Goal: Transaction & Acquisition: Book appointment/travel/reservation

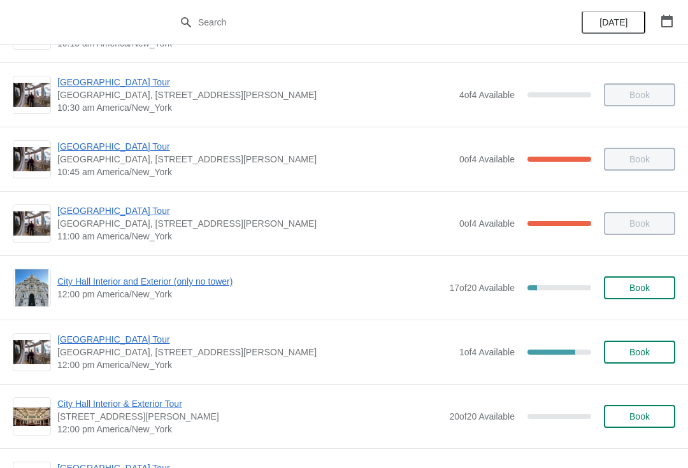
scroll to position [349, 0]
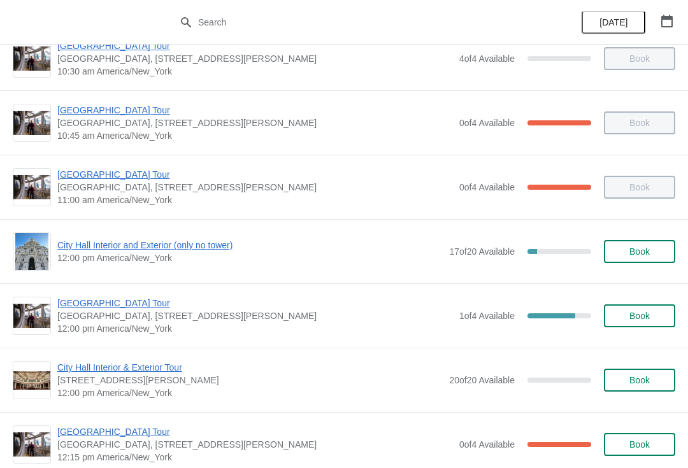
click at [639, 259] on button "Book" at bounding box center [639, 251] width 71 height 23
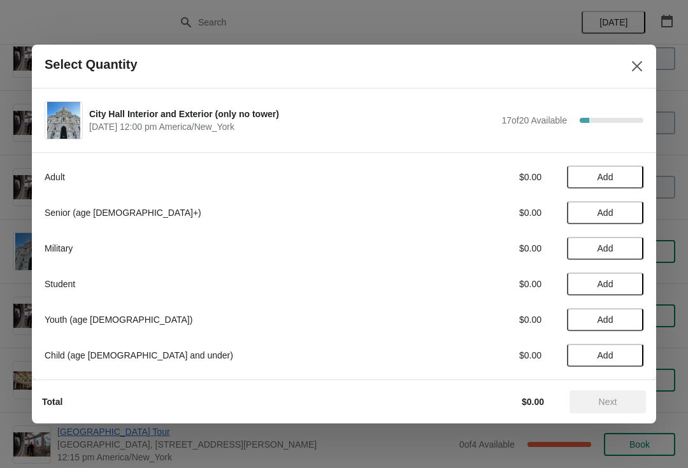
click at [614, 180] on span "Add" at bounding box center [606, 177] width 54 height 10
click at [626, 181] on icon at bounding box center [627, 177] width 13 height 13
click at [581, 180] on icon at bounding box center [583, 177] width 13 height 13
click at [582, 183] on icon at bounding box center [583, 177] width 13 height 13
click at [612, 284] on span "Add" at bounding box center [606, 284] width 16 height 10
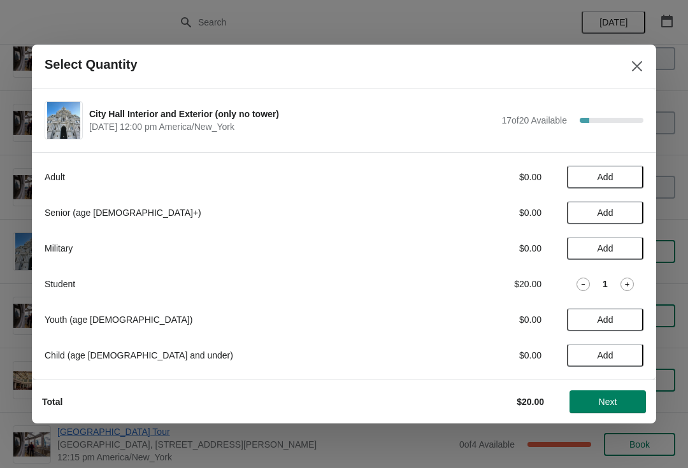
click at [630, 284] on icon at bounding box center [627, 284] width 13 height 13
click at [606, 410] on button "Next" at bounding box center [608, 402] width 76 height 23
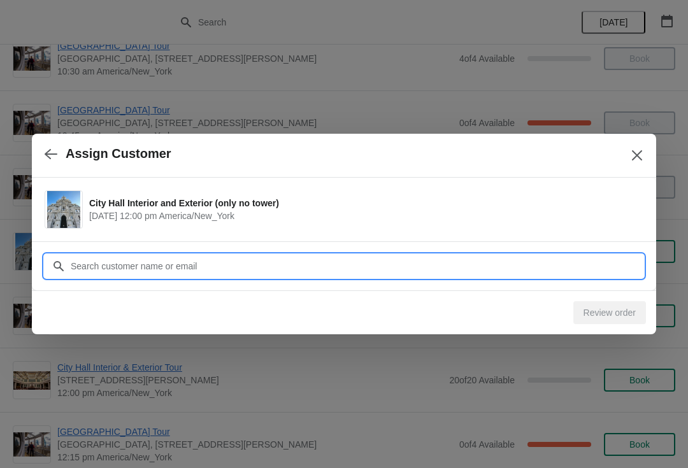
click at [565, 268] on input "Customer" at bounding box center [357, 266] width 574 height 23
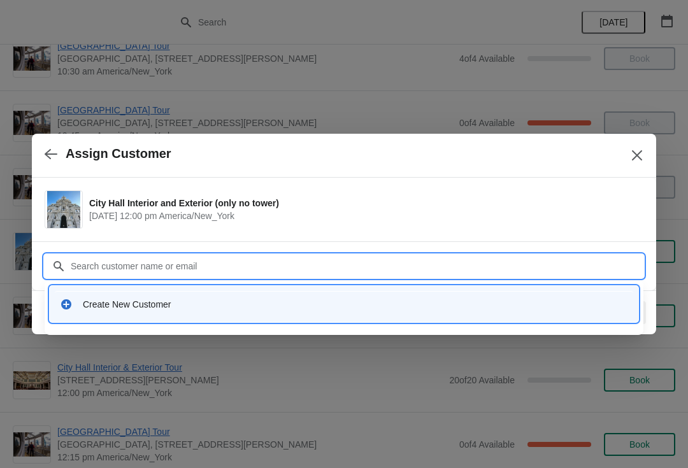
click at [127, 312] on div "Create New Customer" at bounding box center [344, 304] width 579 height 26
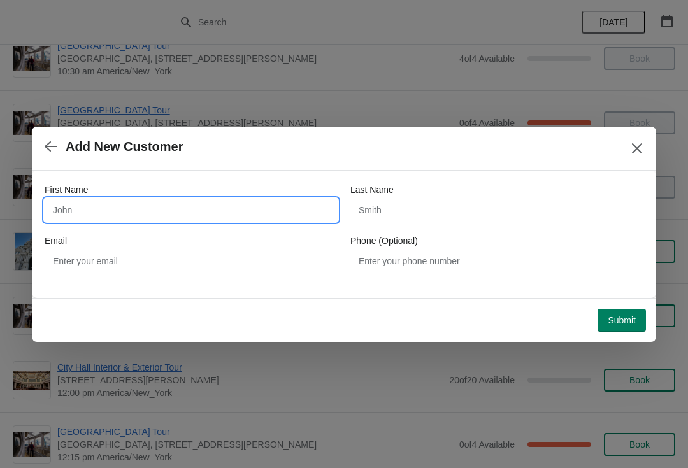
click at [97, 200] on input "First Name" at bounding box center [191, 210] width 293 height 23
type input "[PERSON_NAME]"
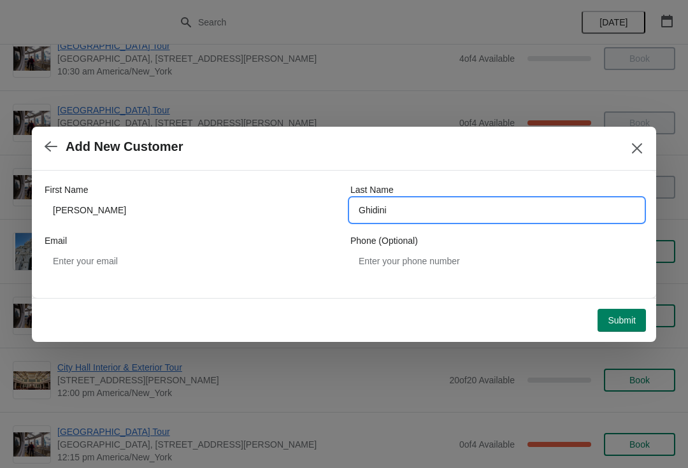
type input "Ghidini"
click at [628, 318] on span "Submit" at bounding box center [622, 320] width 28 height 10
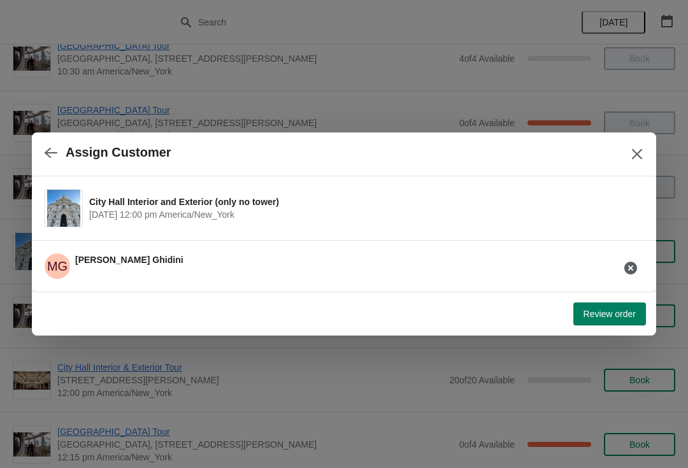
click at [614, 315] on span "Review order" at bounding box center [610, 314] width 52 height 10
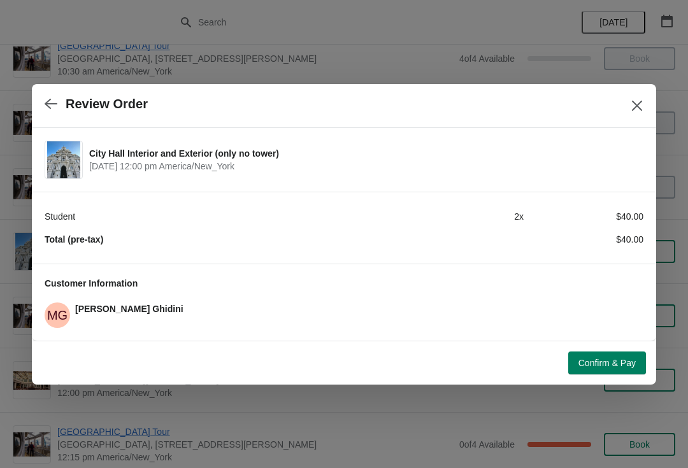
click at [609, 367] on span "Confirm & Pay" at bounding box center [607, 363] width 57 height 10
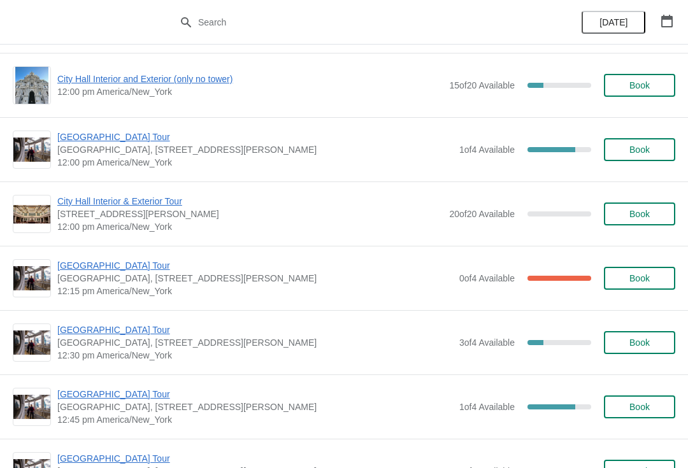
scroll to position [516, 0]
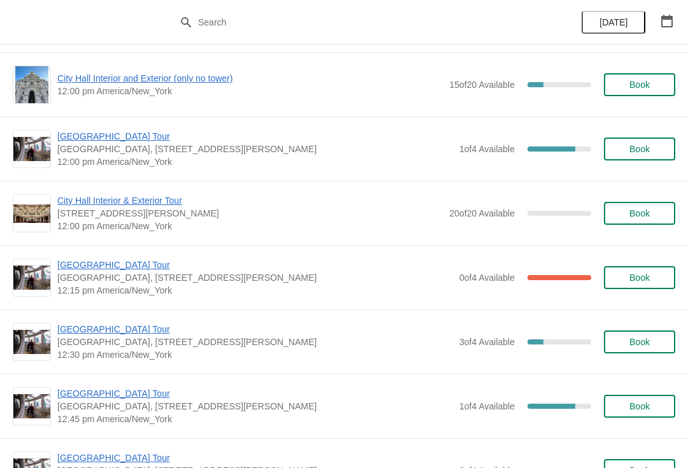
click at [85, 268] on span "[GEOGRAPHIC_DATA] Tour" at bounding box center [255, 265] width 396 height 13
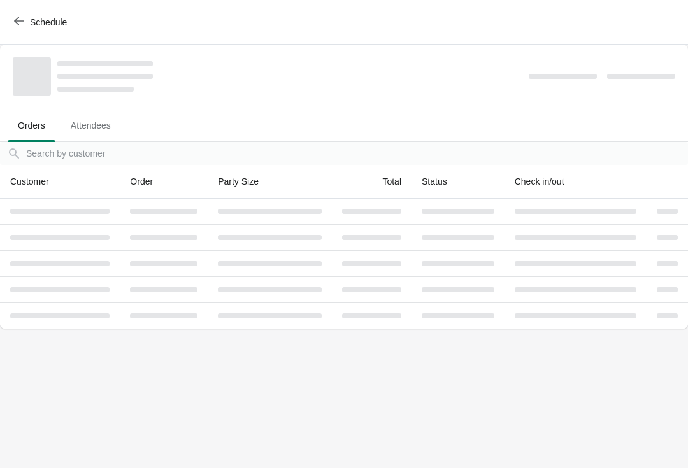
scroll to position [0, 0]
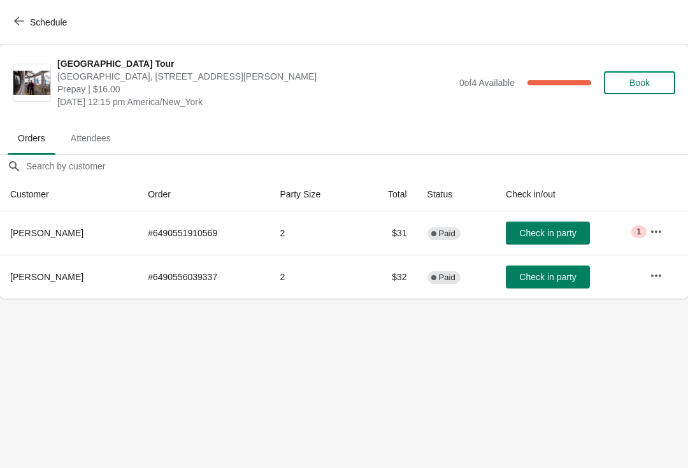
click at [544, 282] on span "Check in party" at bounding box center [547, 277] width 57 height 10
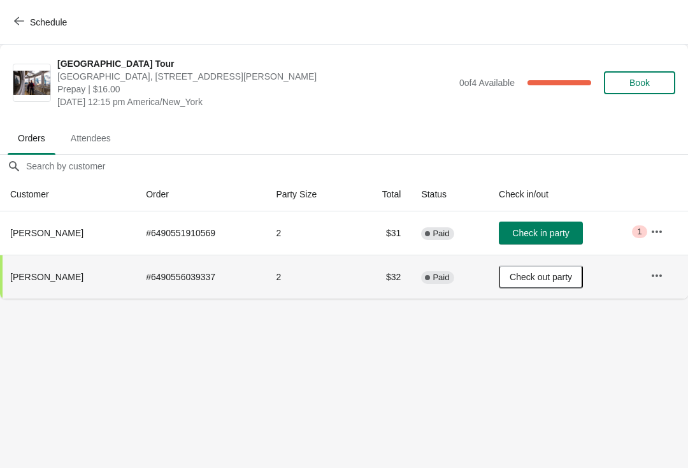
click at [645, 78] on span "Book" at bounding box center [640, 83] width 20 height 10
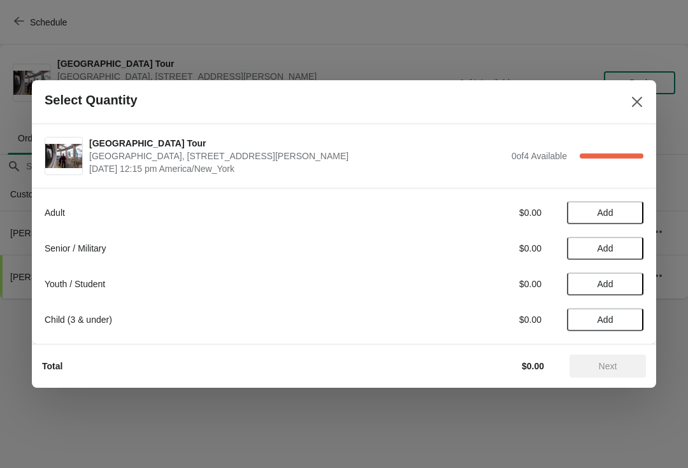
click at [614, 247] on span "Add" at bounding box center [606, 248] width 16 height 10
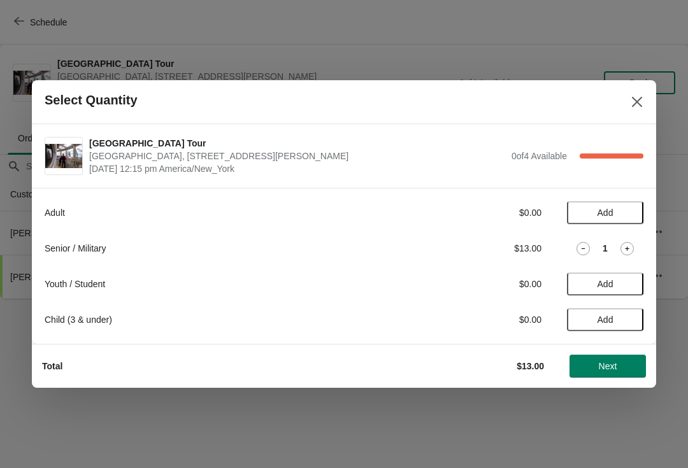
click at [635, 242] on div "1" at bounding box center [605, 248] width 76 height 13
click at [637, 245] on div "1" at bounding box center [605, 248] width 76 height 13
click at [625, 250] on icon at bounding box center [627, 248] width 13 height 13
click at [613, 363] on span "Next" at bounding box center [608, 366] width 18 height 10
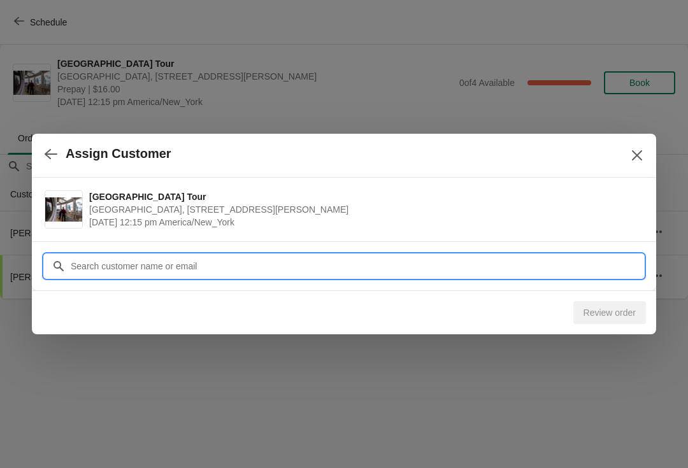
click at [94, 261] on input "Customer" at bounding box center [357, 266] width 574 height 23
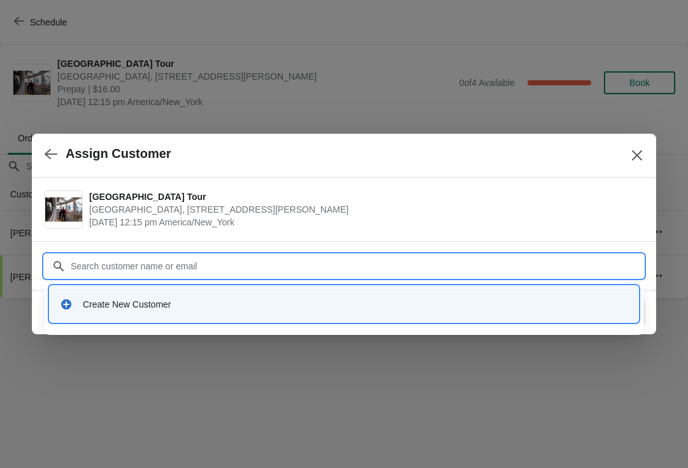
click at [111, 304] on div "Create New Customer" at bounding box center [355, 304] width 545 height 13
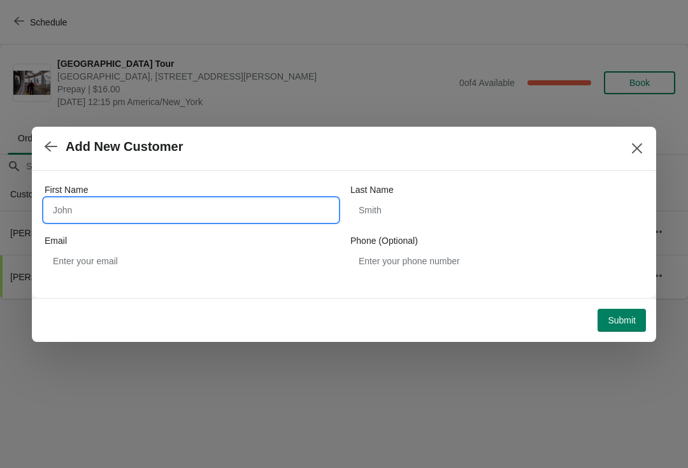
click at [81, 219] on input "First Name" at bounding box center [191, 210] width 293 height 23
type input "[PERSON_NAME]"
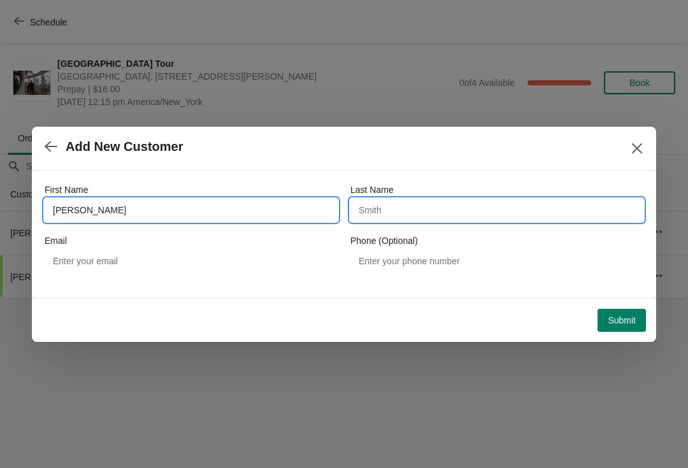
click at [452, 202] on input "Last Name" at bounding box center [496, 210] width 293 height 23
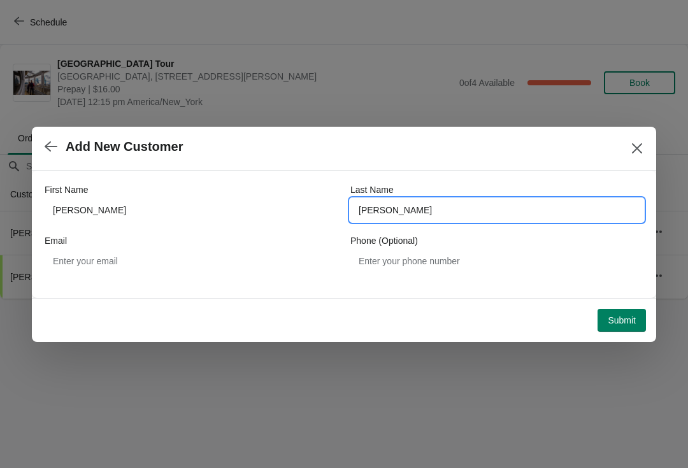
type input "biesecker"
click at [624, 326] on span "Submit" at bounding box center [622, 320] width 28 height 10
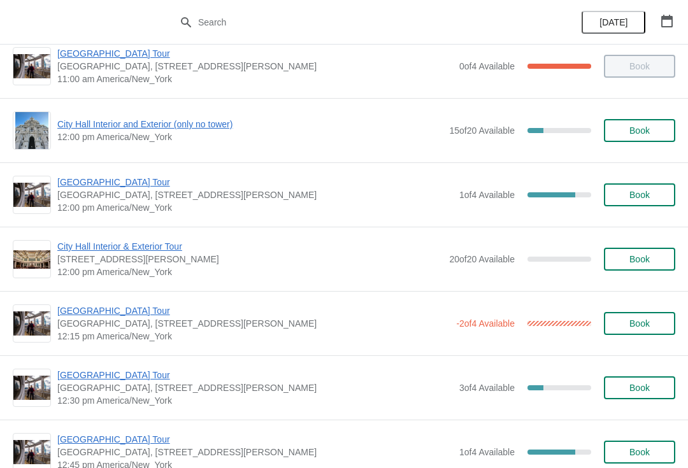
scroll to position [449, 0]
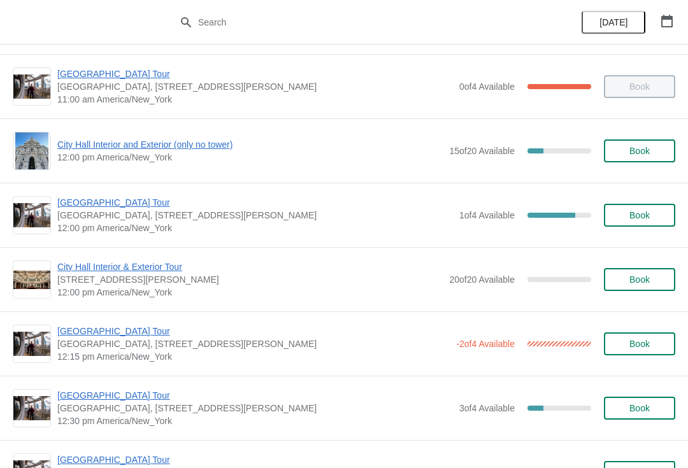
click at [68, 146] on span "City Hall Interior and Exterior (only no tower)" at bounding box center [250, 144] width 386 height 13
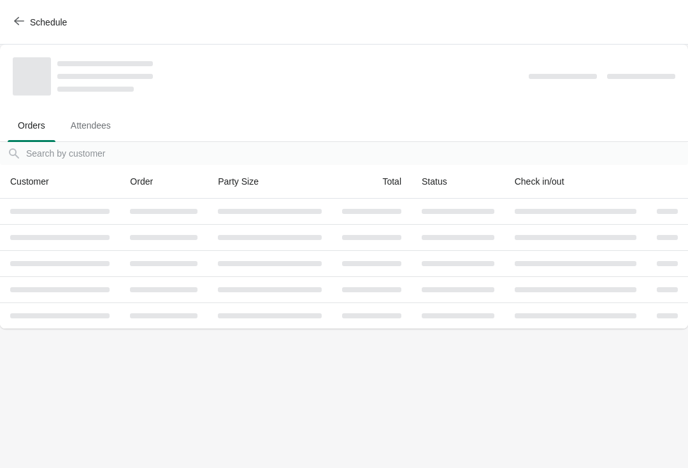
scroll to position [0, 0]
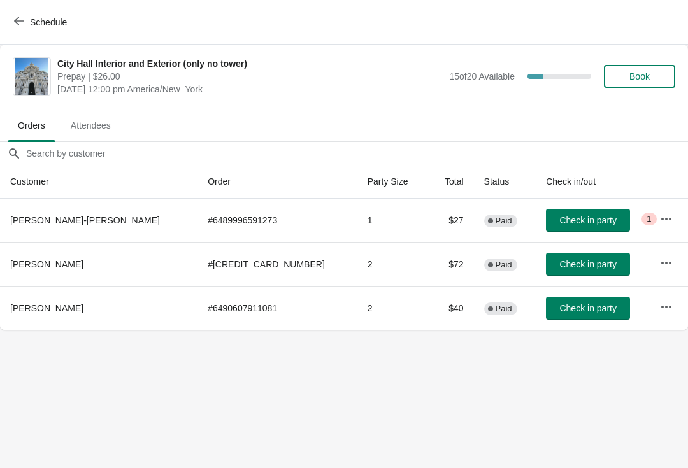
click at [24, 18] on icon "button" at bounding box center [19, 21] width 10 height 10
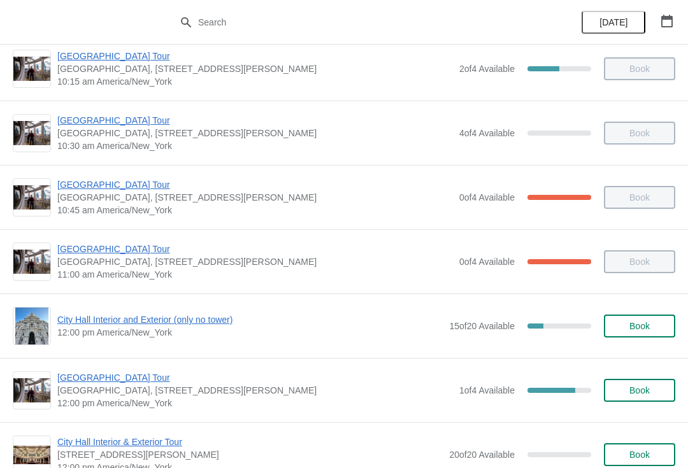
scroll to position [275, 0]
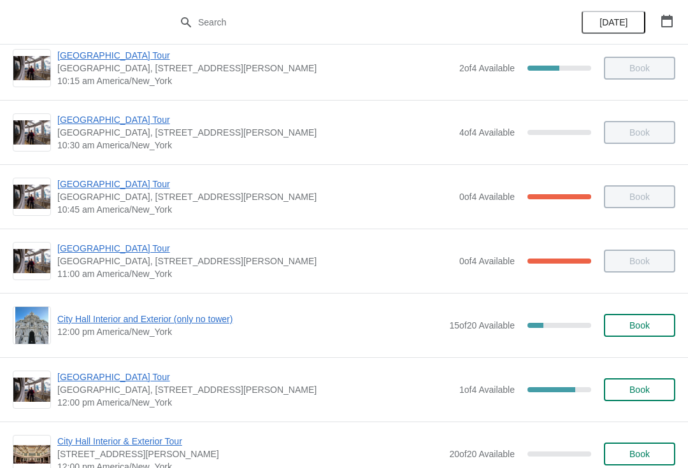
click at [166, 321] on span "City Hall Interior and Exterior (only no tower)" at bounding box center [250, 319] width 386 height 13
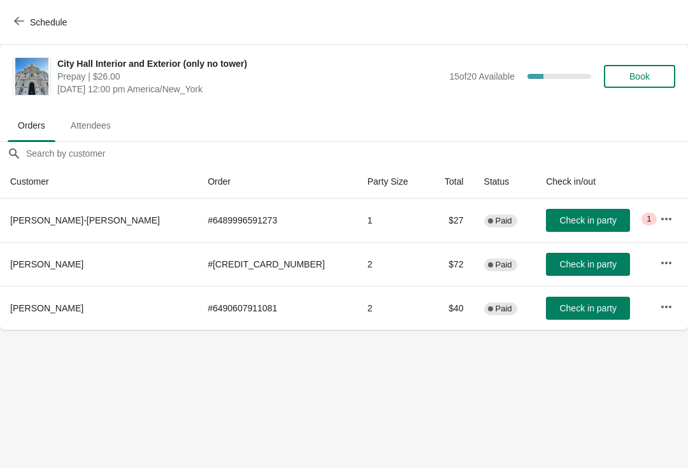
scroll to position [0, 0]
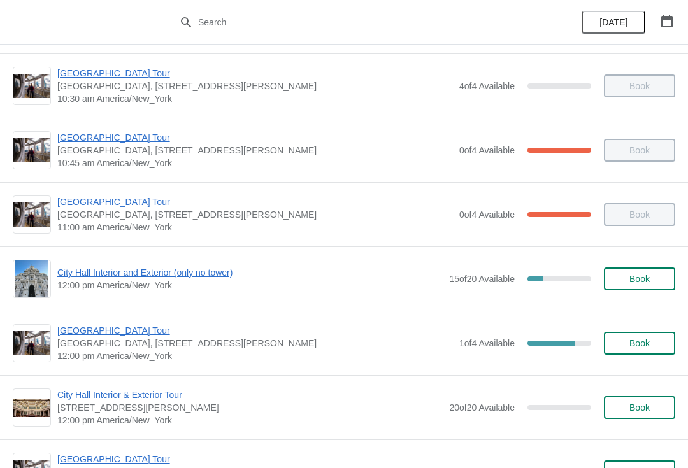
scroll to position [333, 0]
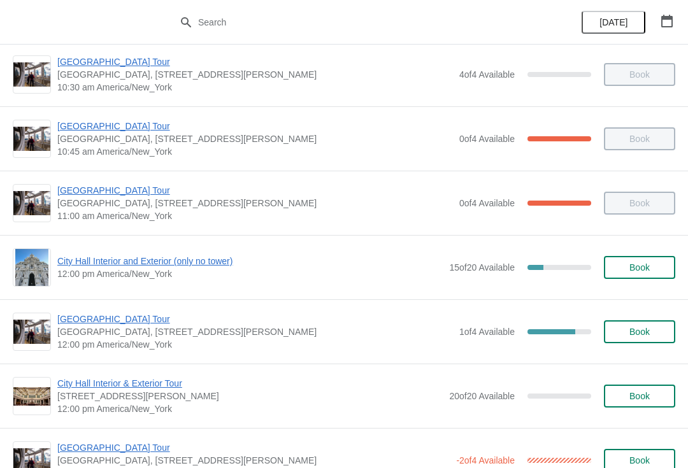
click at [64, 321] on span "[GEOGRAPHIC_DATA] Tour" at bounding box center [255, 319] width 396 height 13
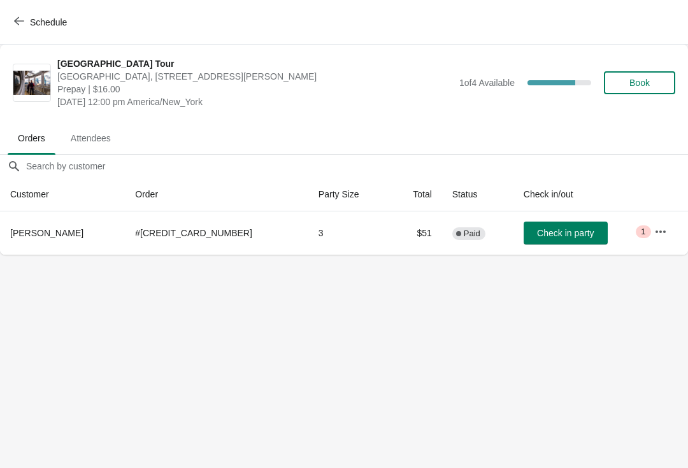
click at [551, 233] on span "Check in party" at bounding box center [565, 233] width 57 height 10
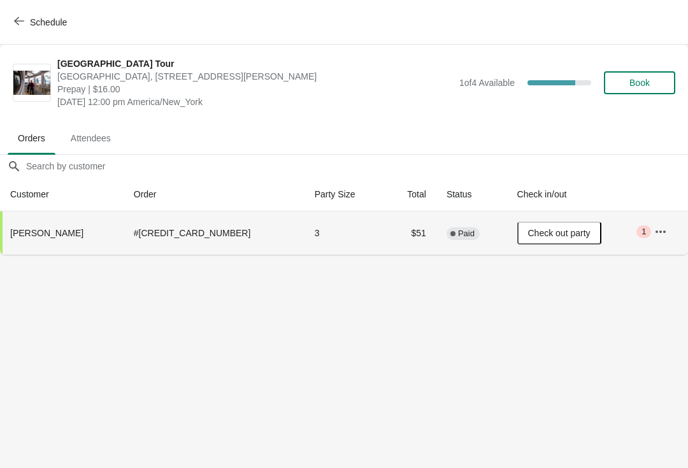
click at [22, 13] on button "Schedule" at bounding box center [41, 22] width 71 height 23
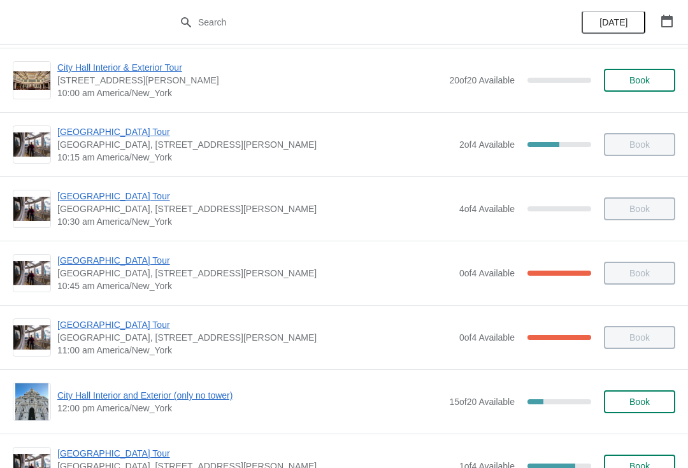
scroll to position [196, 0]
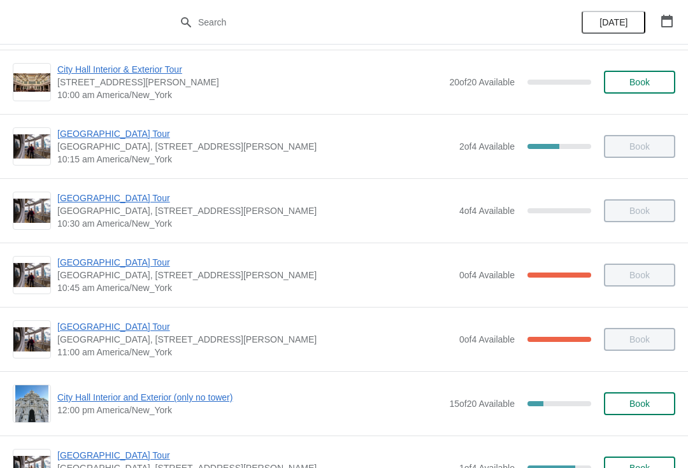
click at [72, 403] on span "City Hall Interior and Exterior (only no tower)" at bounding box center [250, 397] width 386 height 13
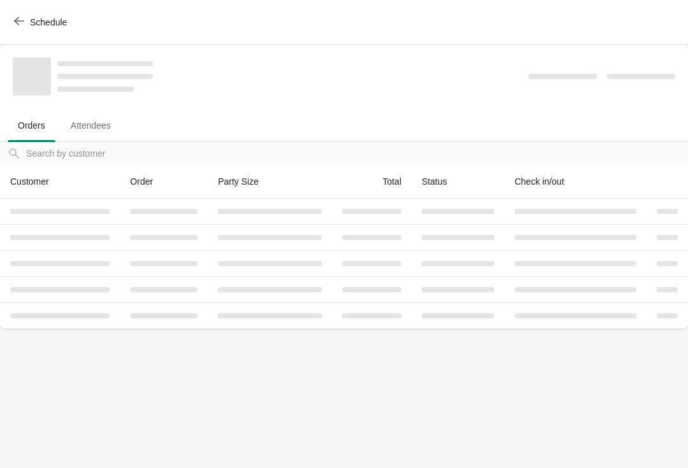
scroll to position [0, 0]
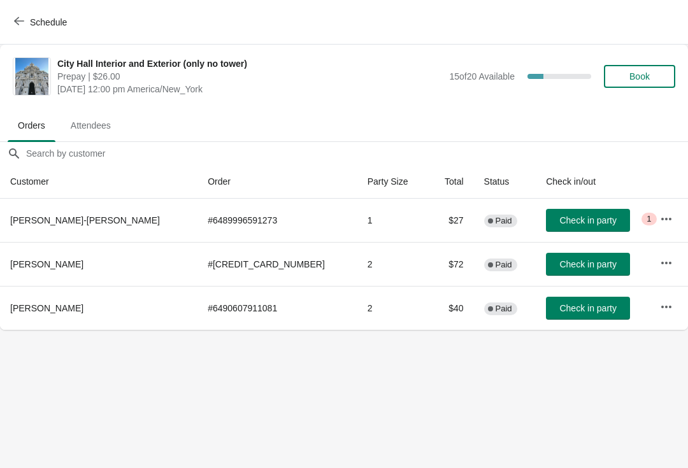
click at [547, 206] on td "Check in party" at bounding box center [592, 220] width 113 height 43
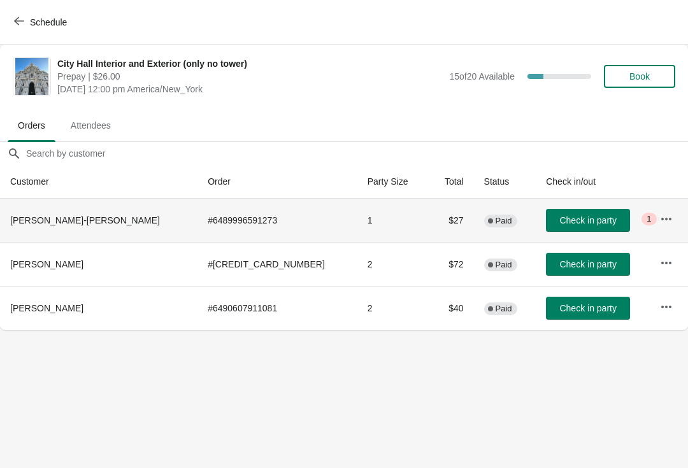
click at [574, 228] on button "Check in party" at bounding box center [588, 220] width 84 height 23
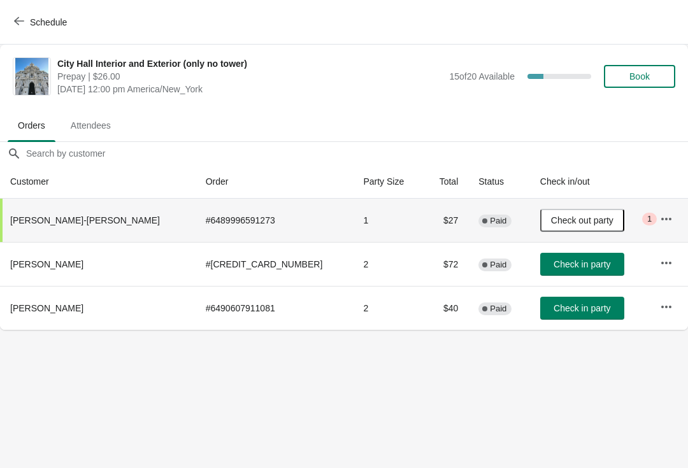
click at [558, 270] on button "Check in party" at bounding box center [582, 264] width 84 height 23
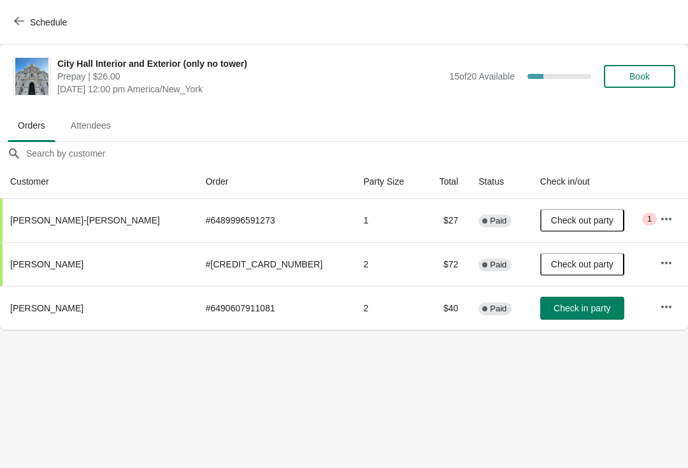
click at [3, 36] on div "Schedule" at bounding box center [344, 22] width 688 height 45
click at [15, 24] on icon "button" at bounding box center [19, 21] width 10 height 10
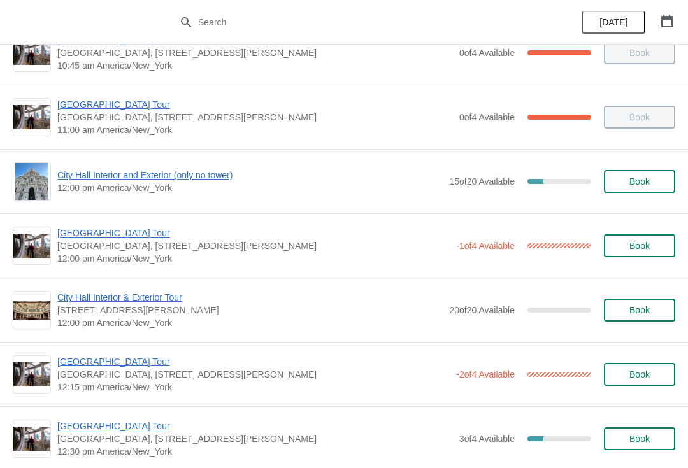
scroll to position [421, 0]
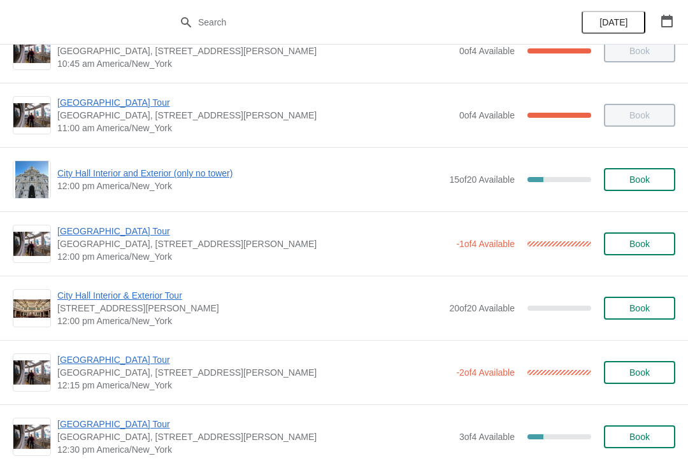
click at [67, 365] on span "[GEOGRAPHIC_DATA] Tour" at bounding box center [253, 360] width 393 height 13
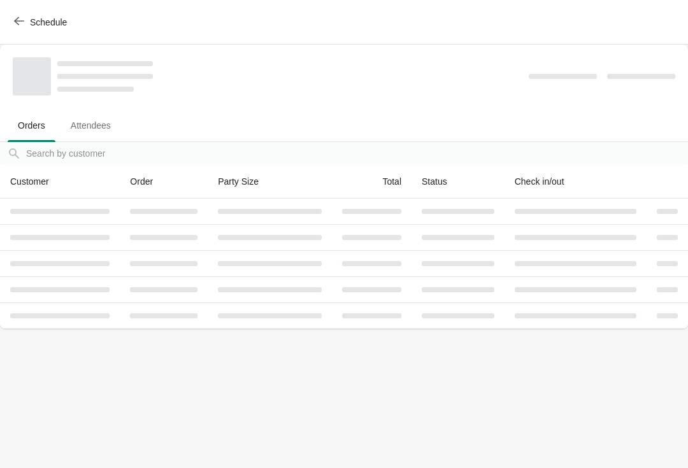
scroll to position [0, 0]
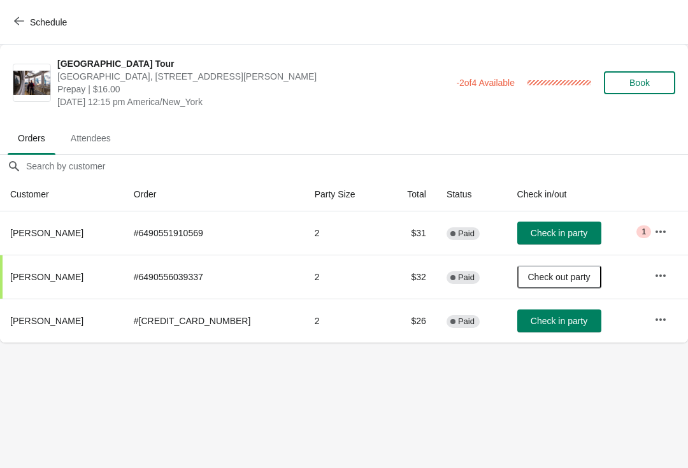
click at [517, 236] on button "Check in party" at bounding box center [559, 233] width 84 height 23
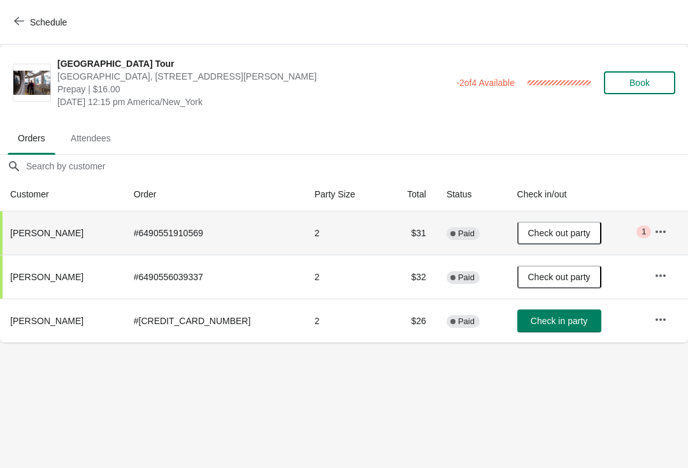
click at [560, 321] on span "Check in party" at bounding box center [559, 321] width 57 height 10
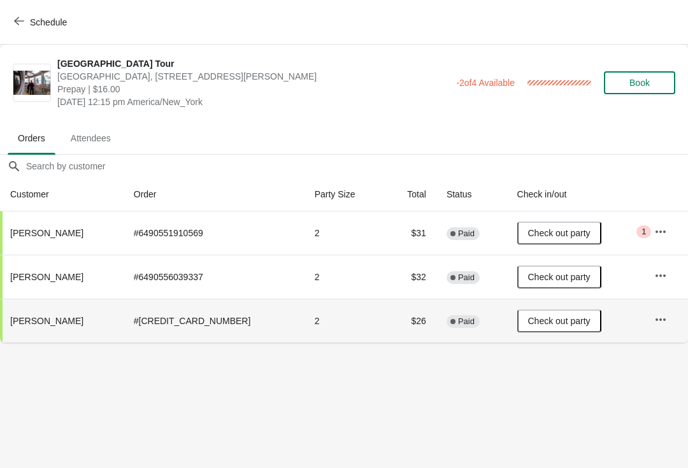
click at [15, 13] on button "Schedule" at bounding box center [41, 22] width 71 height 23
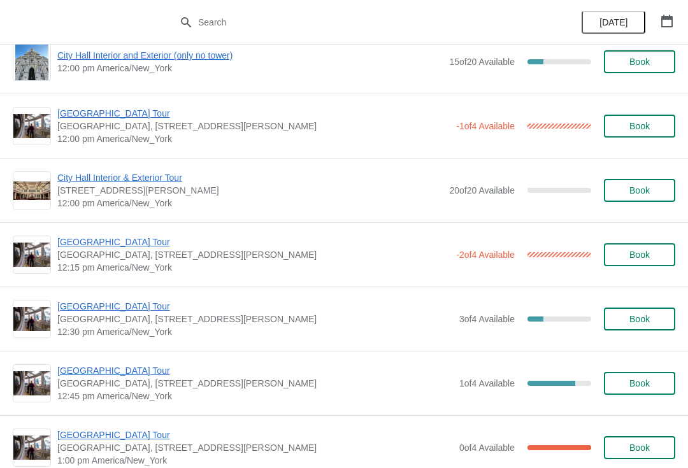
scroll to position [538, 0]
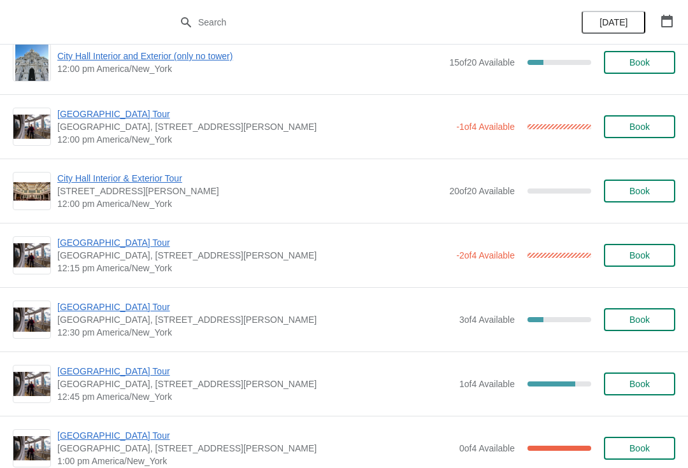
click at [124, 112] on span "[GEOGRAPHIC_DATA] Tour" at bounding box center [253, 114] width 393 height 13
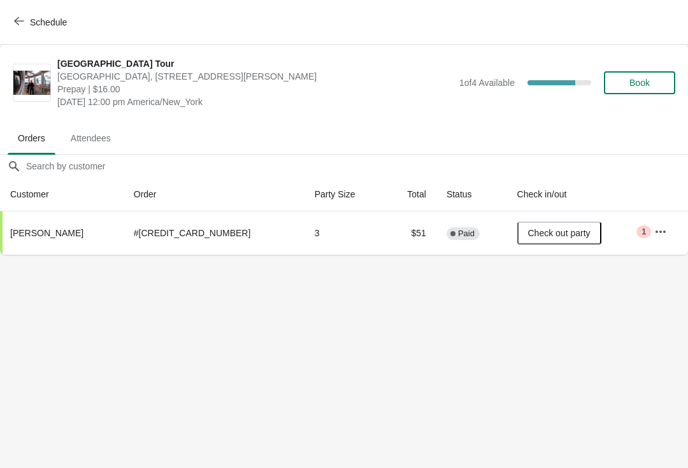
click at [26, 20] on span "Schedule" at bounding box center [42, 22] width 50 height 12
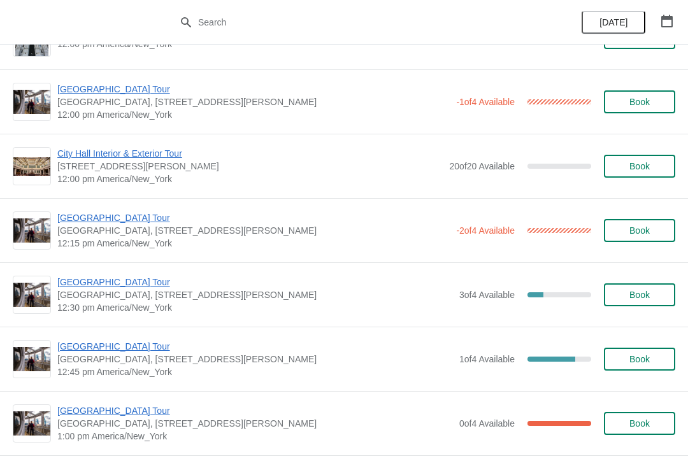
scroll to position [563, 0]
click at [132, 270] on div "City Hall Tower Tour City Hall Visitor Center, 1400 John F Kennedy Boulevard Su…" at bounding box center [344, 294] width 688 height 64
click at [127, 219] on span "[GEOGRAPHIC_DATA] Tour" at bounding box center [253, 217] width 393 height 13
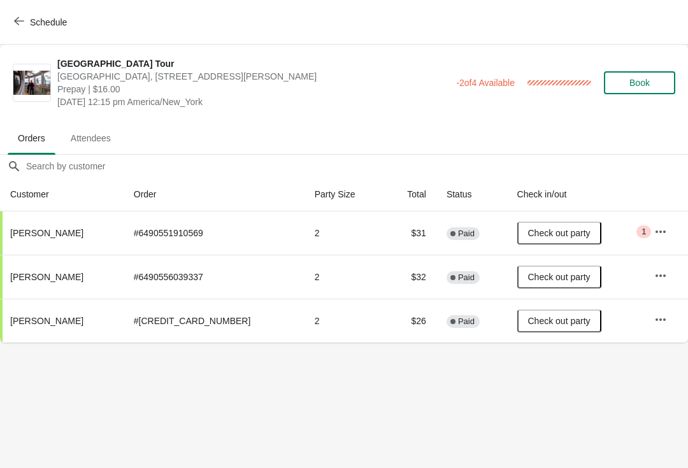
scroll to position [0, 0]
click at [24, 22] on span "Schedule" at bounding box center [42, 22] width 50 height 12
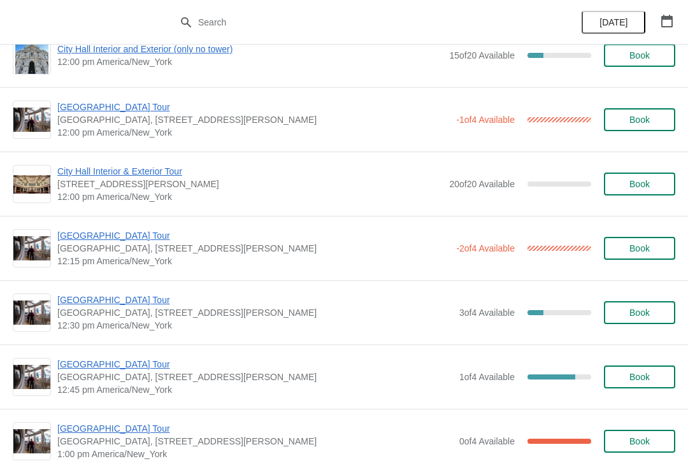
scroll to position [544, 0]
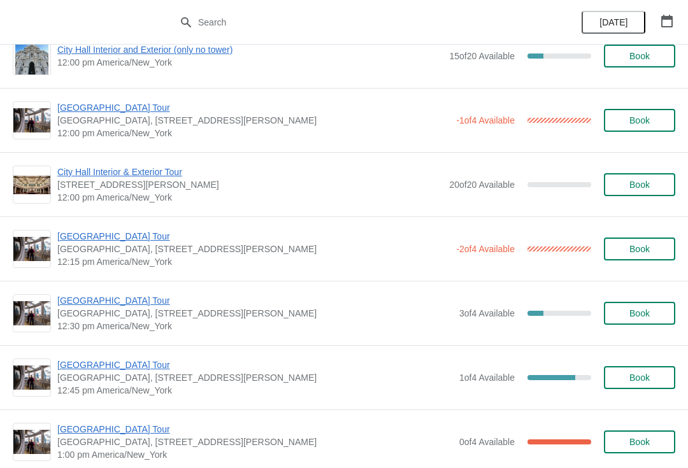
click at [129, 301] on span "[GEOGRAPHIC_DATA] Tour" at bounding box center [255, 300] width 396 height 13
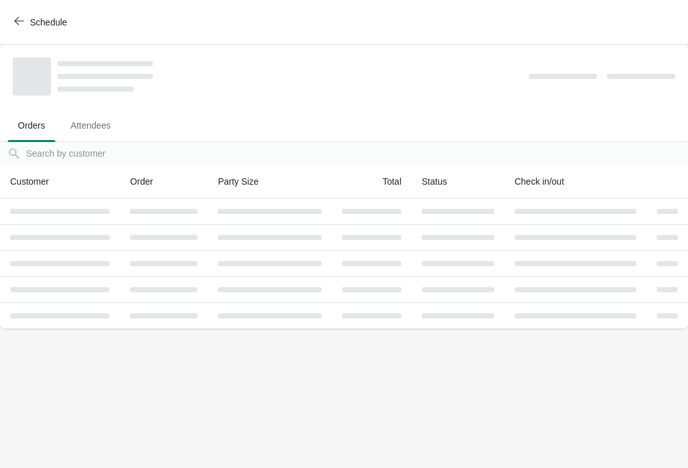
scroll to position [0, 0]
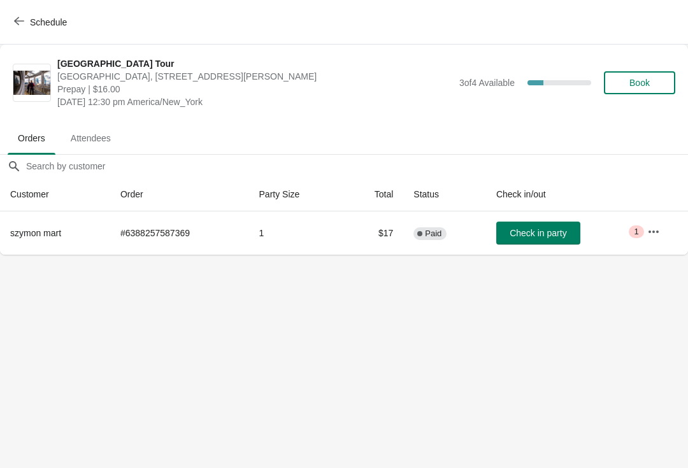
click at [8, 25] on button "Schedule" at bounding box center [41, 22] width 71 height 23
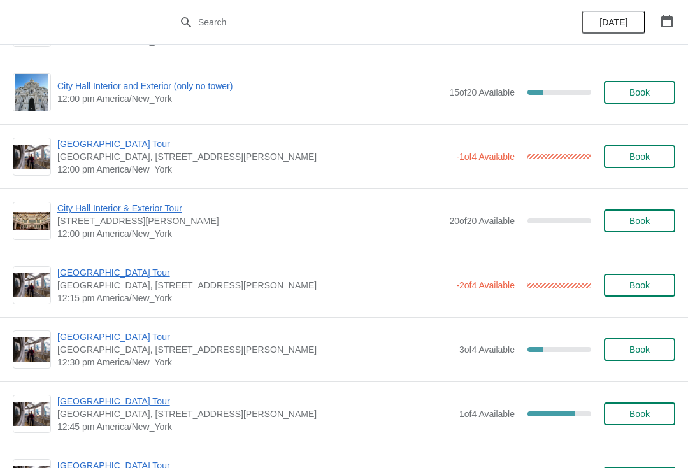
scroll to position [510, 0]
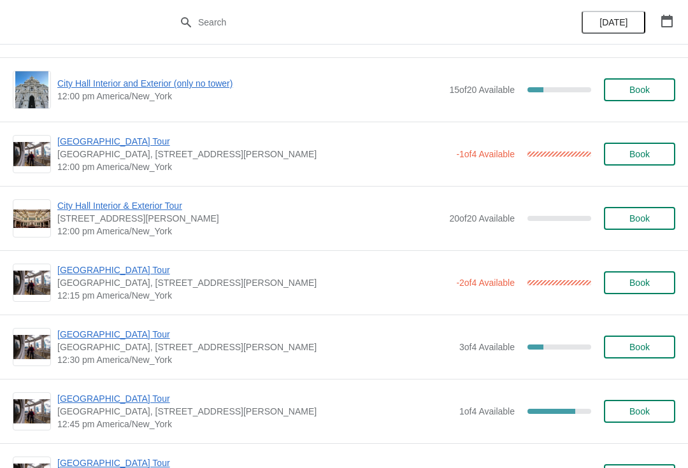
click at [107, 340] on span "[GEOGRAPHIC_DATA] Tour" at bounding box center [255, 334] width 396 height 13
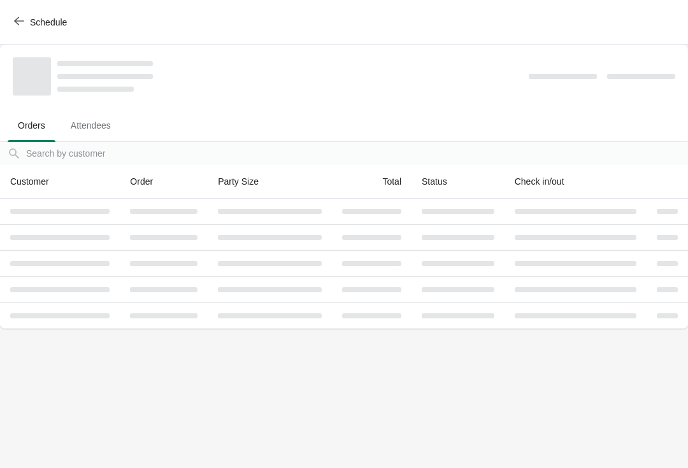
scroll to position [0, 0]
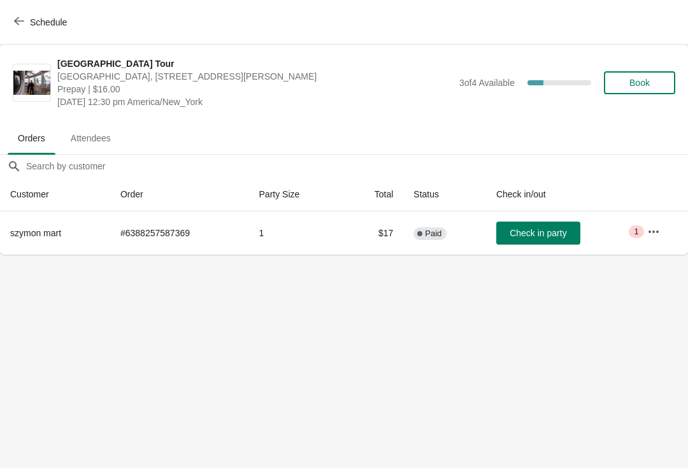
click at [550, 225] on button "Check in party" at bounding box center [538, 233] width 84 height 23
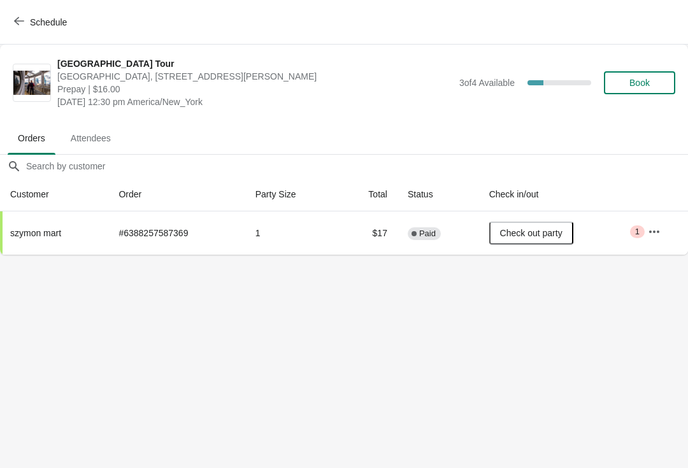
click at [654, 83] on span "Book" at bounding box center [640, 83] width 48 height 10
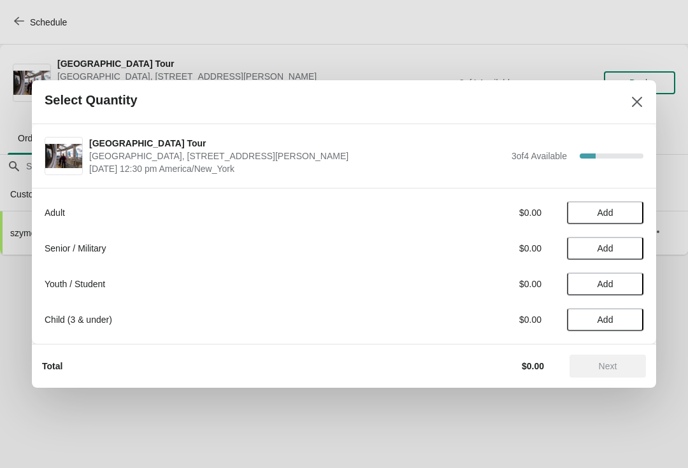
click at [614, 245] on span "Add" at bounding box center [606, 248] width 16 height 10
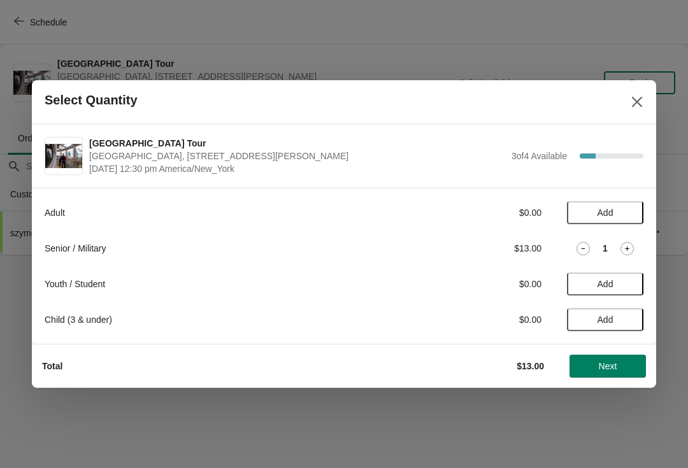
click at [631, 254] on icon at bounding box center [627, 248] width 13 height 13
click at [616, 365] on span "Next" at bounding box center [608, 366] width 18 height 10
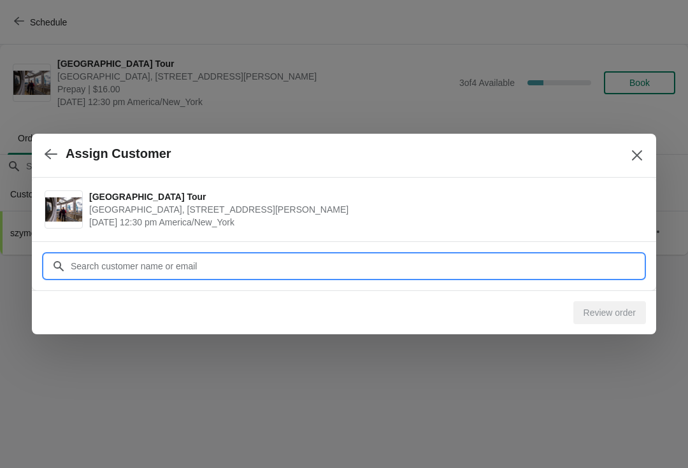
click at [517, 269] on input "Customer" at bounding box center [357, 266] width 574 height 23
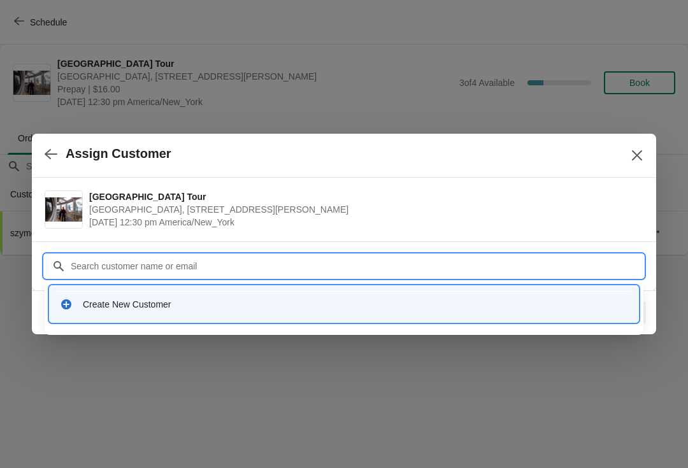
click at [219, 293] on div "Create New Customer" at bounding box center [344, 304] width 579 height 26
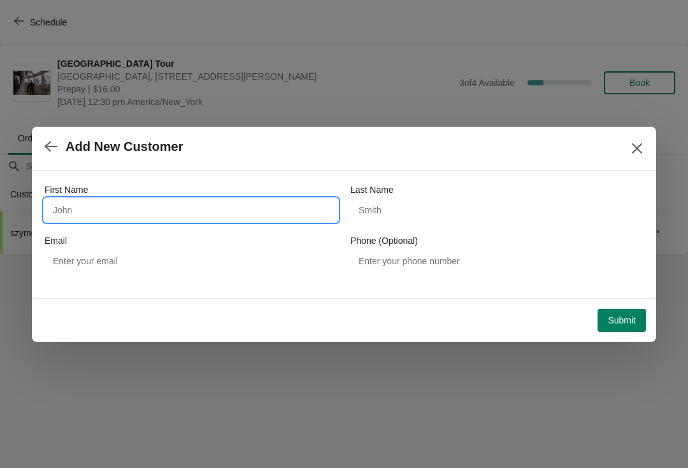
click at [200, 205] on input "First Name" at bounding box center [191, 210] width 293 height 23
type input "James"
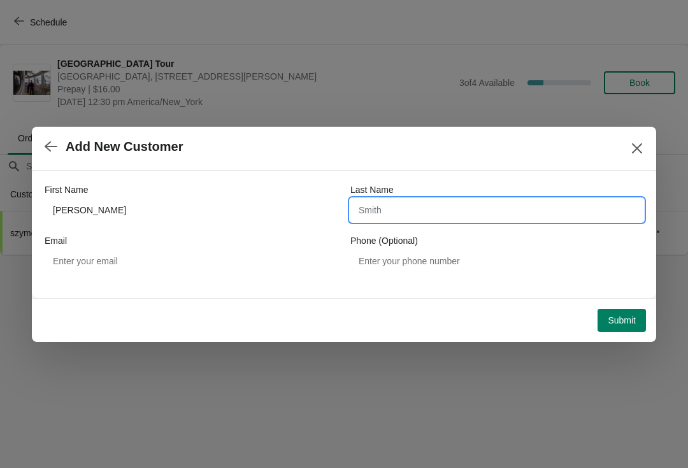
click at [623, 319] on span "Submit" at bounding box center [622, 320] width 28 height 10
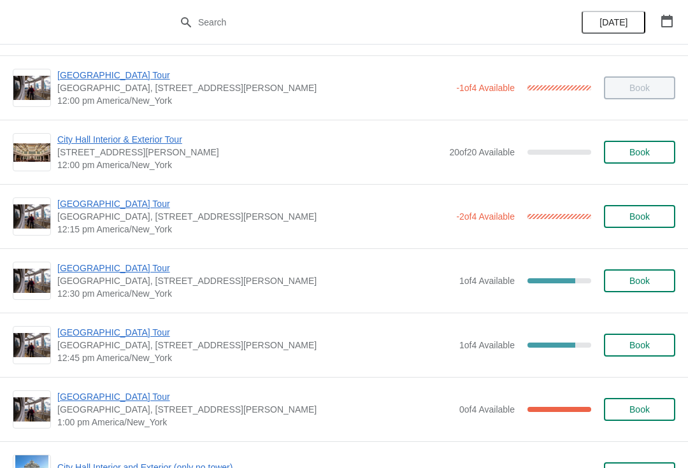
scroll to position [578, 0]
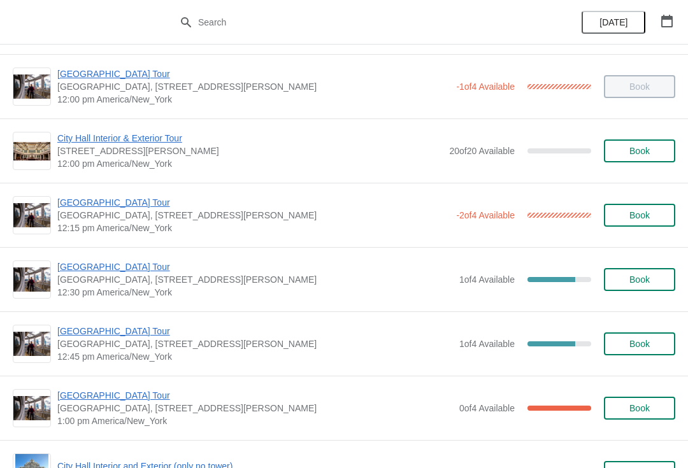
click at [124, 335] on span "[GEOGRAPHIC_DATA] Tour" at bounding box center [255, 331] width 396 height 13
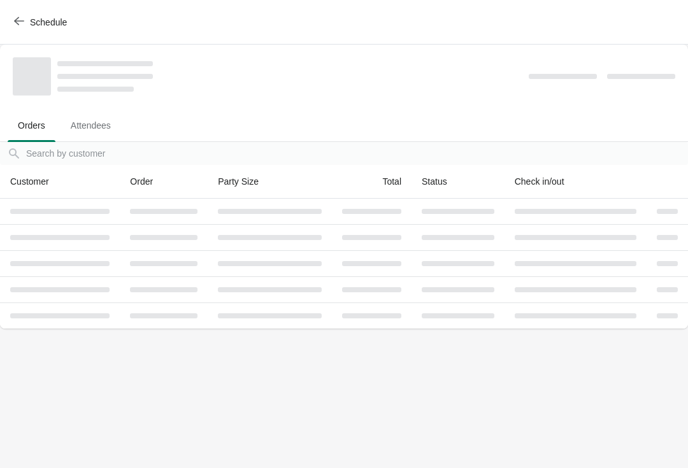
scroll to position [0, 0]
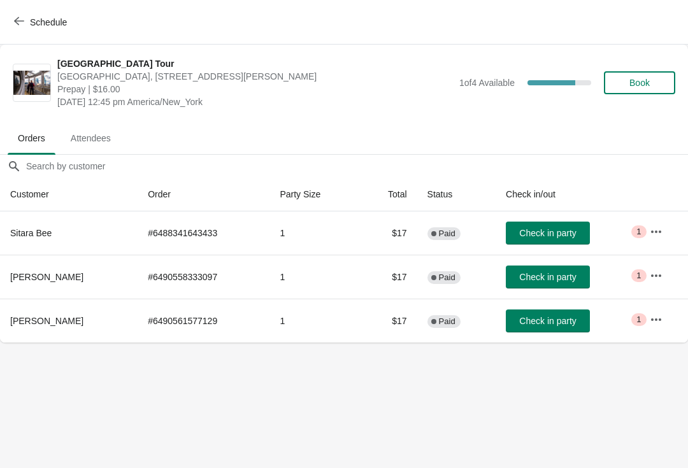
click at [560, 328] on button "Check in party" at bounding box center [548, 321] width 84 height 23
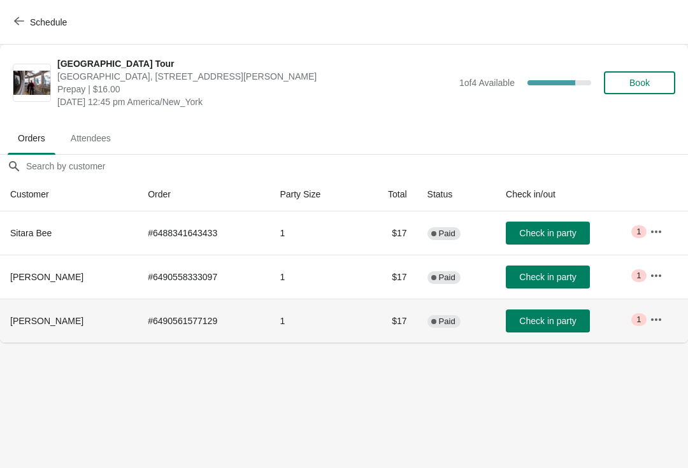
click at [567, 285] on button "Check in party" at bounding box center [548, 277] width 84 height 23
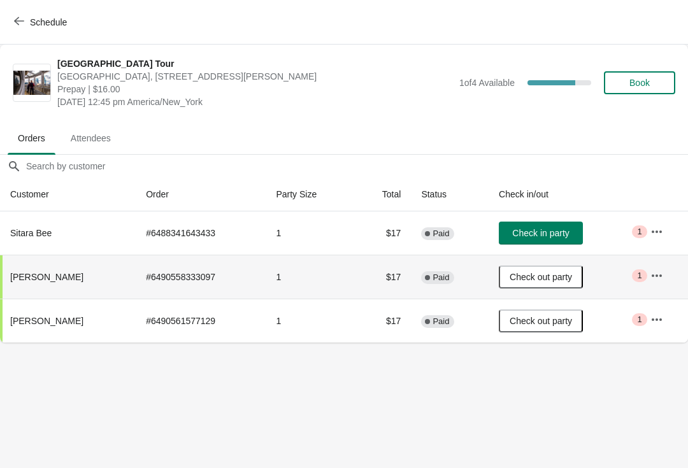
click at [27, 26] on span "Schedule" at bounding box center [42, 22] width 50 height 12
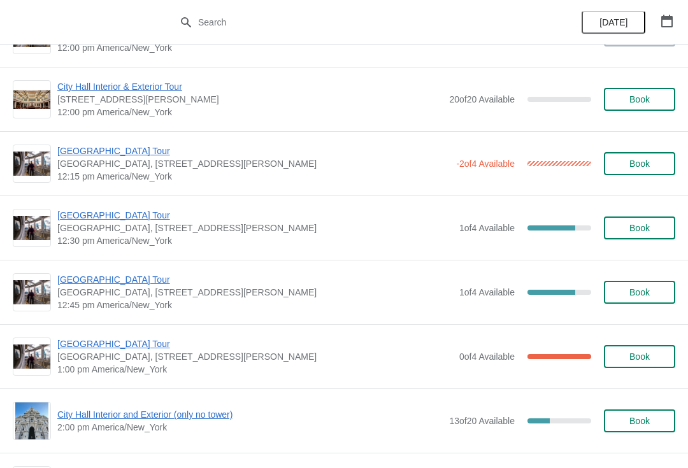
scroll to position [633, 0]
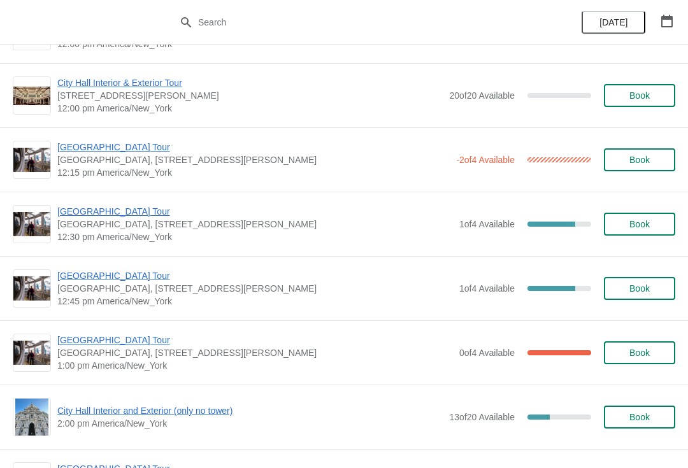
click at [128, 342] on span "[GEOGRAPHIC_DATA] Tour" at bounding box center [255, 340] width 396 height 13
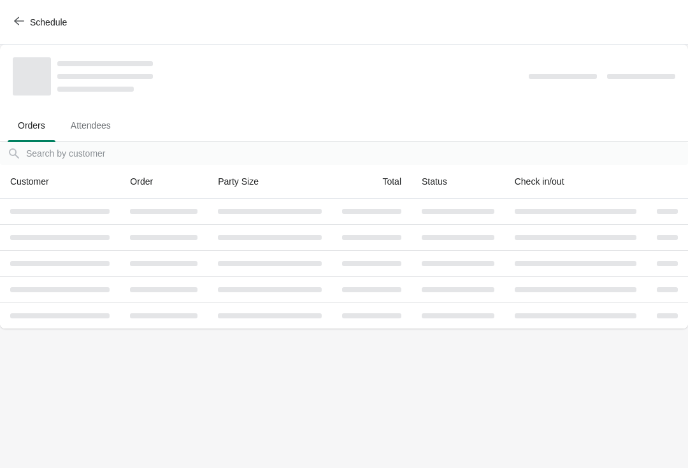
scroll to position [0, 0]
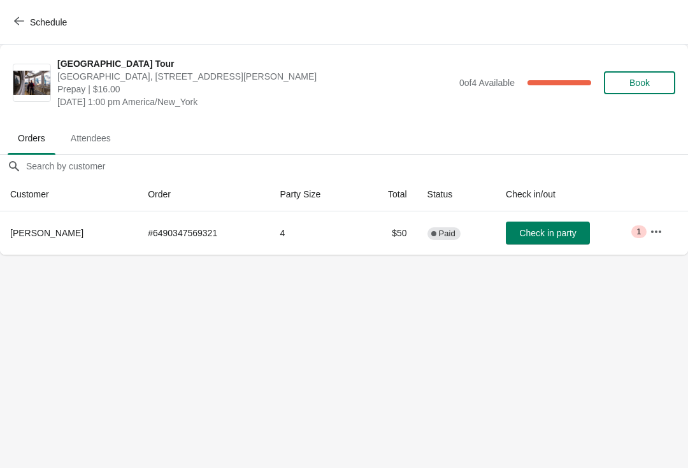
click at [21, 27] on span "button" at bounding box center [19, 22] width 10 height 12
